Goal: Information Seeking & Learning: Learn about a topic

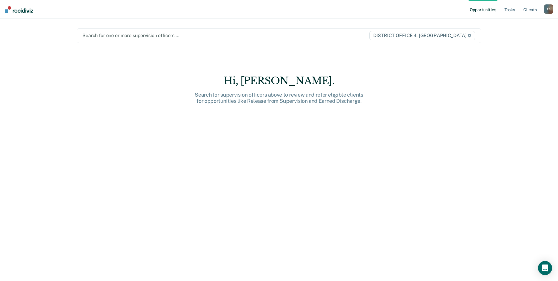
click at [237, 38] on div at bounding box center [219, 35] width 275 height 7
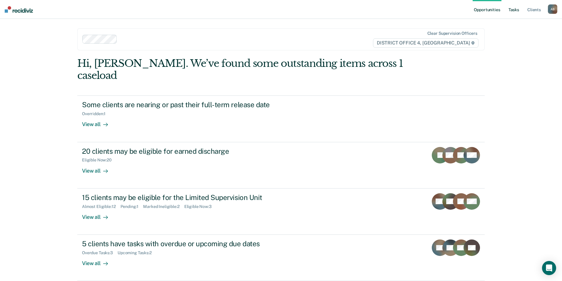
click at [513, 12] on link "Tasks" at bounding box center [514, 9] width 13 height 19
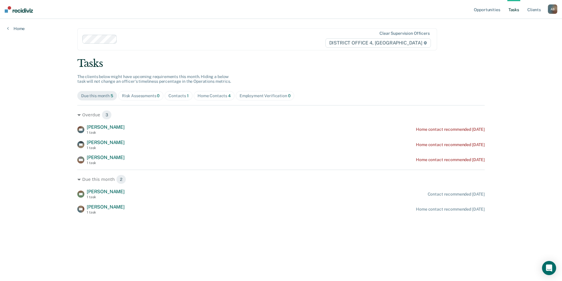
click at [142, 92] on span "Risk Assessments 0" at bounding box center [141, 95] width 46 height 9
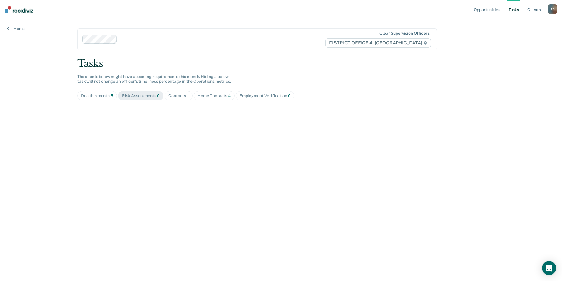
click at [174, 99] on span "Contacts 1" at bounding box center [179, 95] width 28 height 9
click at [537, 8] on link "Client s" at bounding box center [534, 9] width 16 height 19
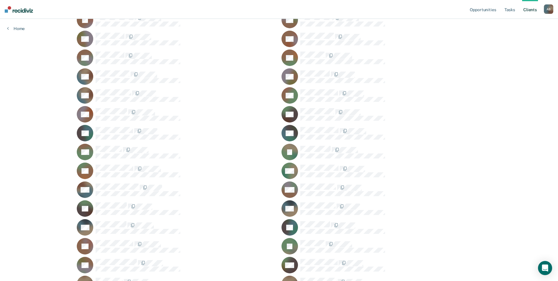
scroll to position [1, 0]
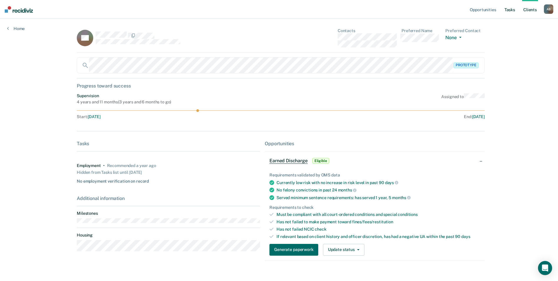
click at [510, 9] on link "Tasks" at bounding box center [509, 9] width 13 height 19
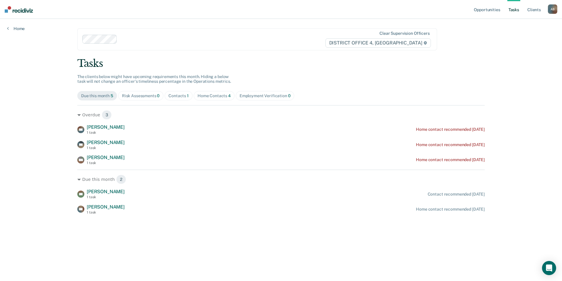
click at [178, 95] on div "Contacts 1" at bounding box center [179, 95] width 20 height 5
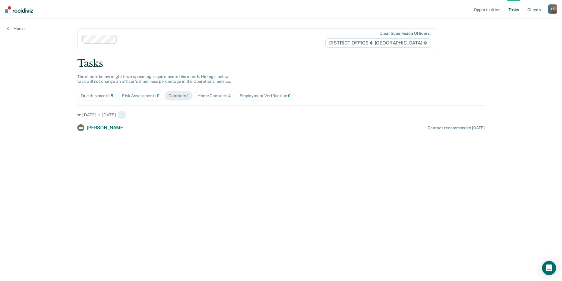
click at [205, 96] on div "Home Contacts 4" at bounding box center [214, 95] width 33 height 5
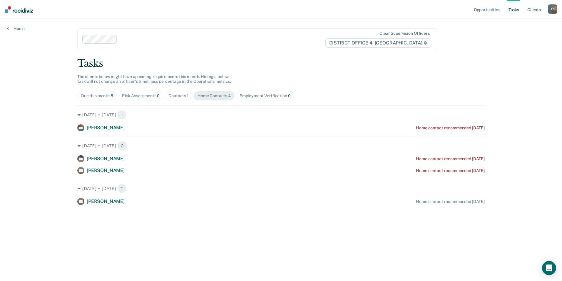
click at [251, 92] on span "Employment Verification 0" at bounding box center [265, 95] width 59 height 9
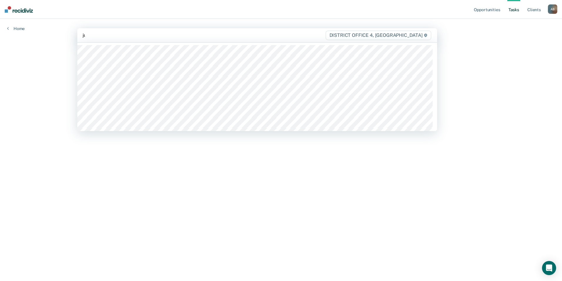
type input "jua"
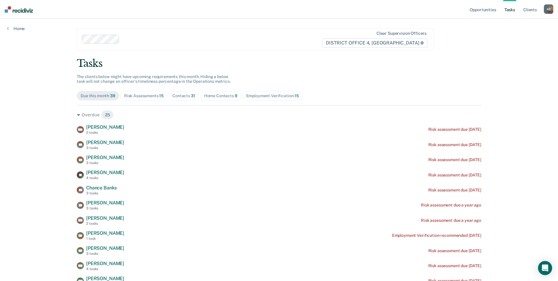
click at [144, 97] on div "Risk Assessments 15" at bounding box center [143, 95] width 39 height 5
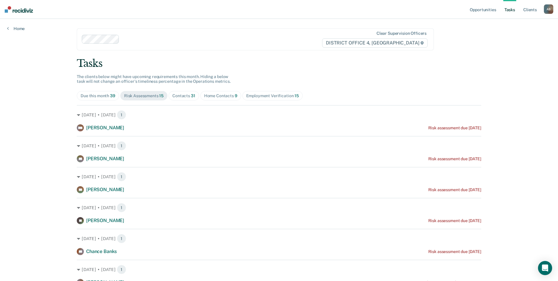
click at [185, 96] on div "Contacts 31" at bounding box center [183, 95] width 23 height 5
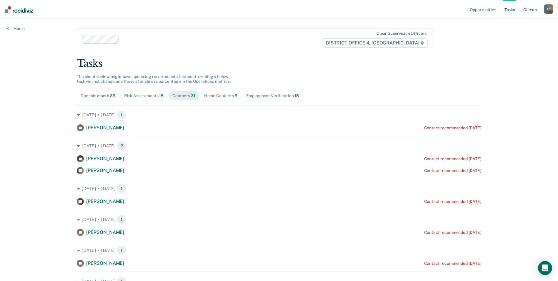
click at [221, 95] on div "Home Contacts 9" at bounding box center [220, 95] width 33 height 5
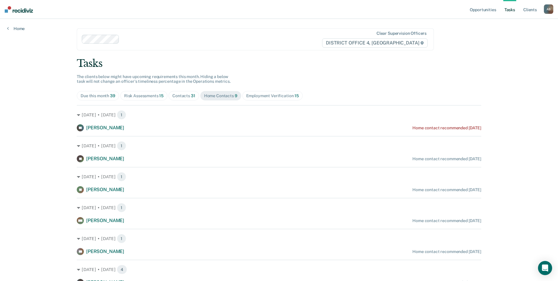
drag, startPoint x: 249, startPoint y: 87, endPoint x: 257, endPoint y: 92, distance: 9.7
click at [257, 92] on div "Tasks The clients below might have upcoming requirements this month. Hiding a b…" at bounding box center [279, 189] width 404 height 264
click at [258, 93] on div "Employment Verification 15" at bounding box center [272, 95] width 53 height 5
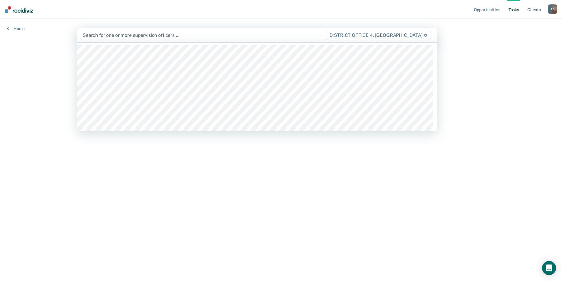
click at [168, 33] on div at bounding box center [204, 35] width 243 height 7
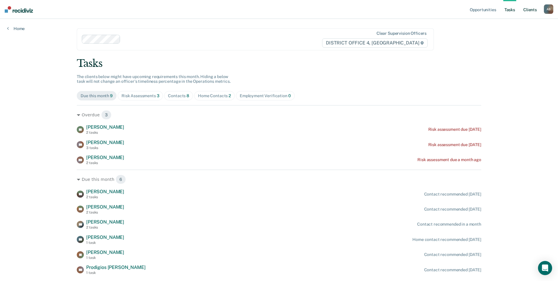
click at [529, 11] on link "Client s" at bounding box center [530, 9] width 16 height 19
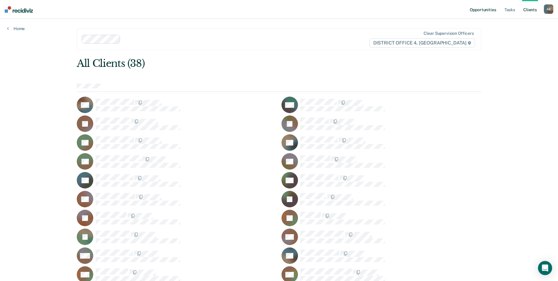
click at [489, 9] on link "Opportunities" at bounding box center [483, 9] width 29 height 19
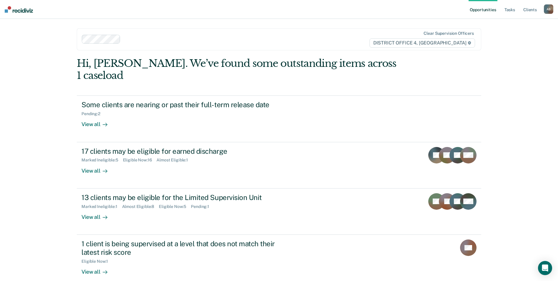
click at [487, 10] on link "Opportunities" at bounding box center [483, 9] width 29 height 19
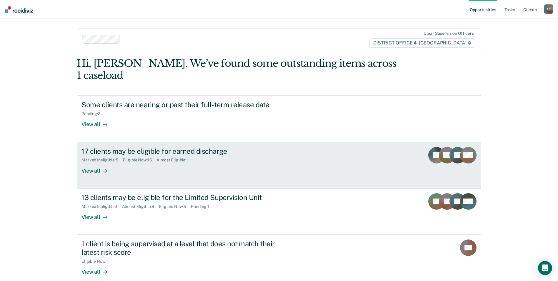
click at [93, 162] on div "View all" at bounding box center [97, 167] width 33 height 11
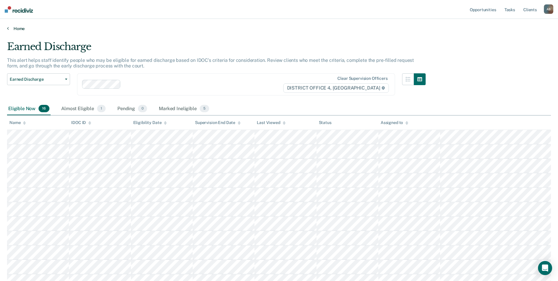
click at [7, 28] on icon at bounding box center [8, 28] width 2 height 5
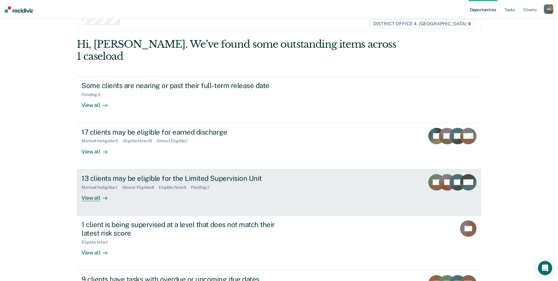
scroll to position [29, 0]
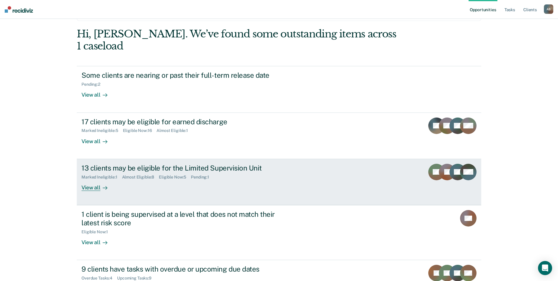
click at [84, 179] on div "View all" at bounding box center [97, 184] width 33 height 11
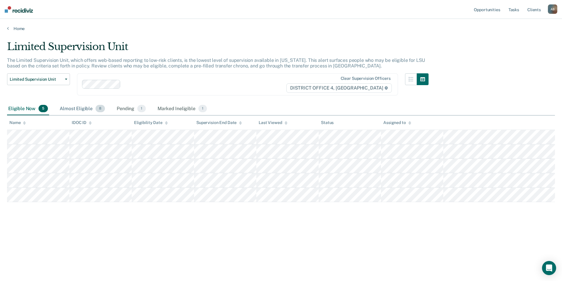
click at [84, 109] on div "Almost Eligible 8" at bounding box center [83, 108] width 48 height 13
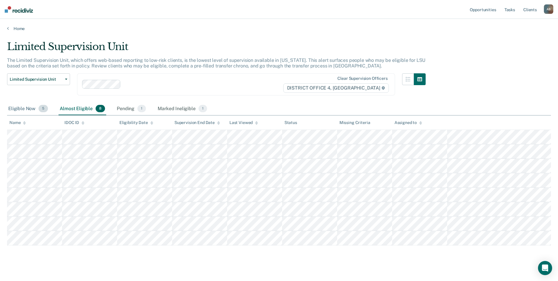
click at [16, 109] on div "Eligible Now 5" at bounding box center [28, 108] width 42 height 13
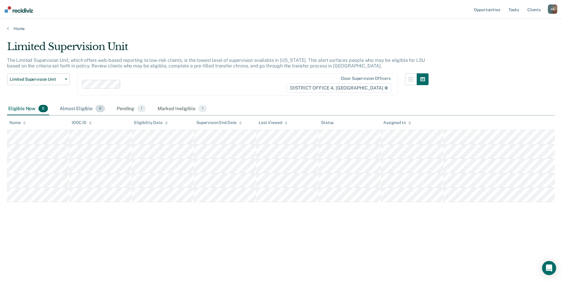
click at [74, 110] on div "Almost Eligible 8" at bounding box center [83, 108] width 48 height 13
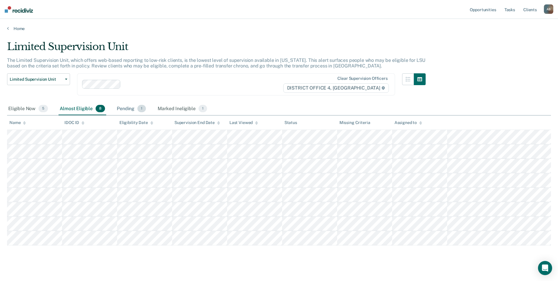
click at [130, 107] on div "Pending 1" at bounding box center [131, 108] width 31 height 13
